Goal: Information Seeking & Learning: Learn about a topic

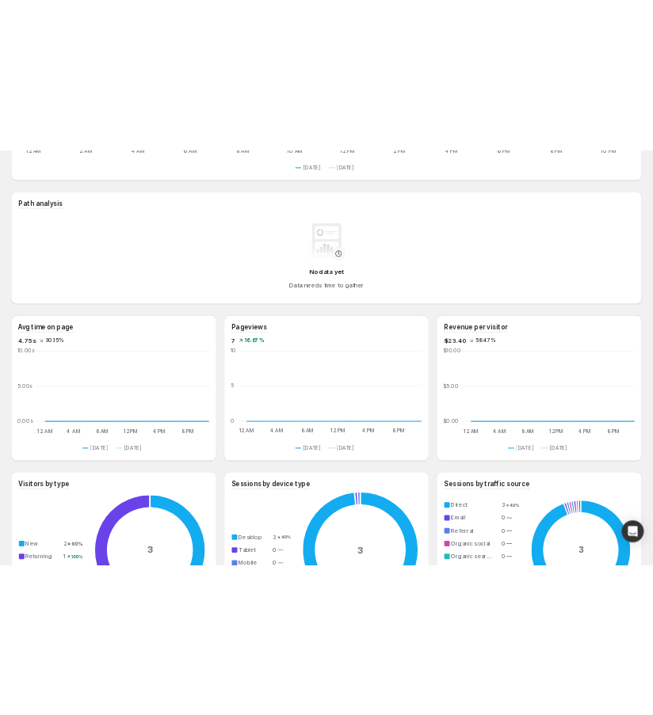
scroll to position [218, 0]
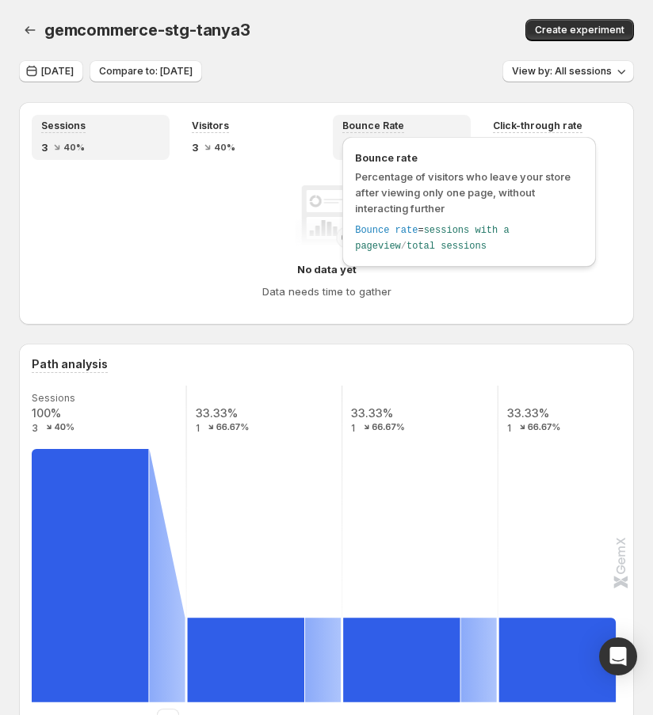
click at [337, 251] on div "Bounce rate Percentage of visitors who leave your store after viewing only one …" at bounding box center [469, 206] width 266 height 146
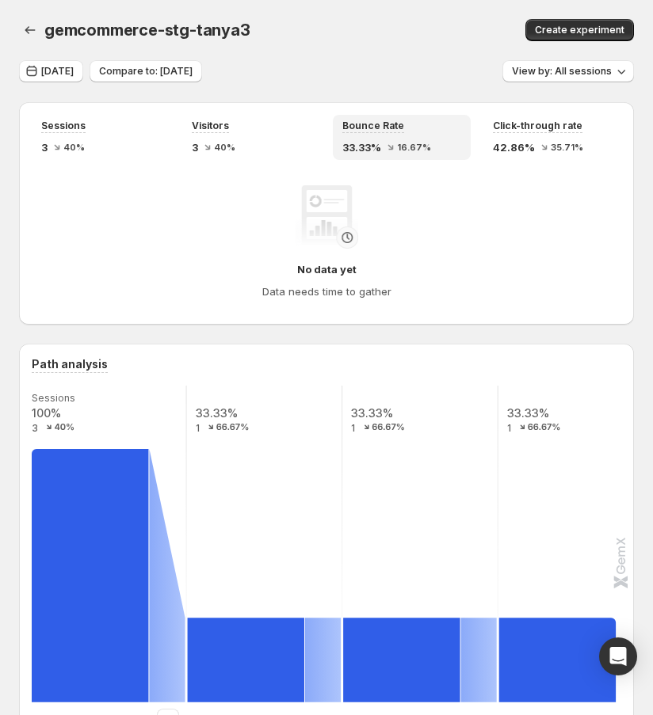
click at [316, 245] on img at bounding box center [326, 216] width 63 height 63
click at [70, 143] on span "40%" at bounding box center [73, 148] width 21 height 10
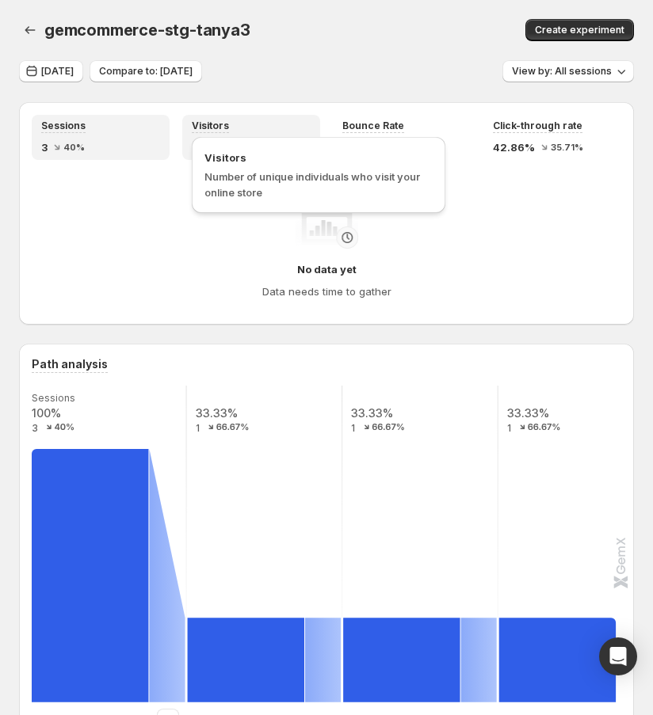
click at [211, 127] on span "Visitors" at bounding box center [210, 126] width 37 height 13
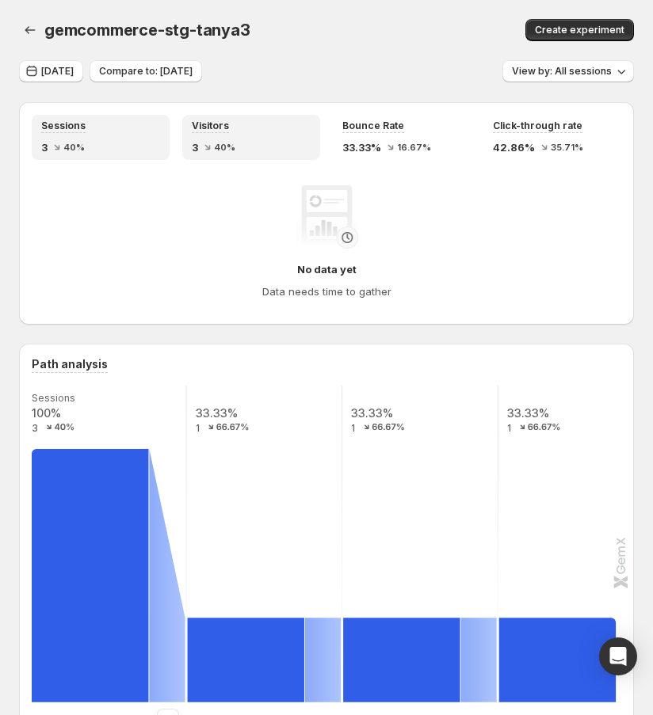
click at [142, 138] on div "Sessions 3 40%" at bounding box center [100, 138] width 119 height 36
